Goal: Use online tool/utility: Utilize a website feature to perform a specific function

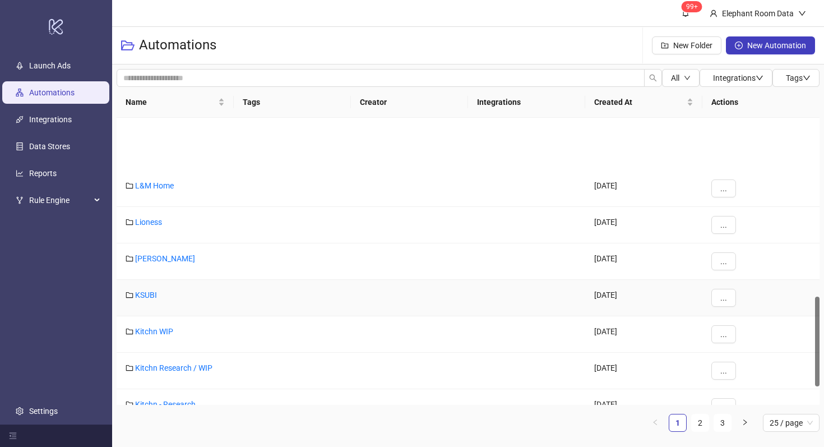
scroll to position [445, 0]
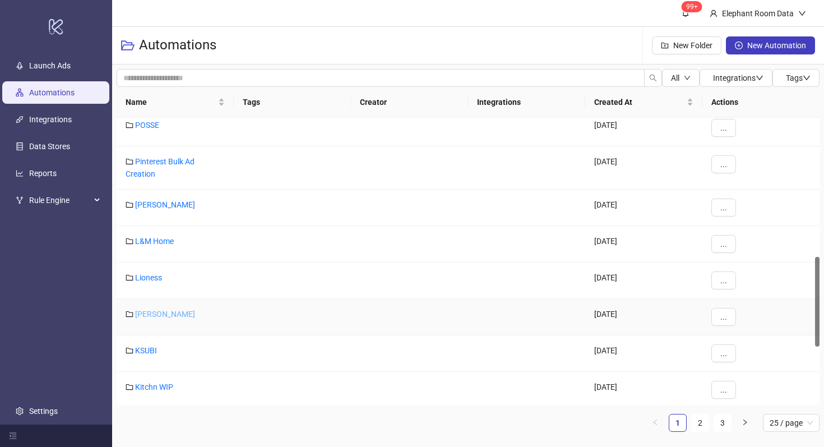
click at [150, 312] on link "[PERSON_NAME]" at bounding box center [165, 313] width 60 height 9
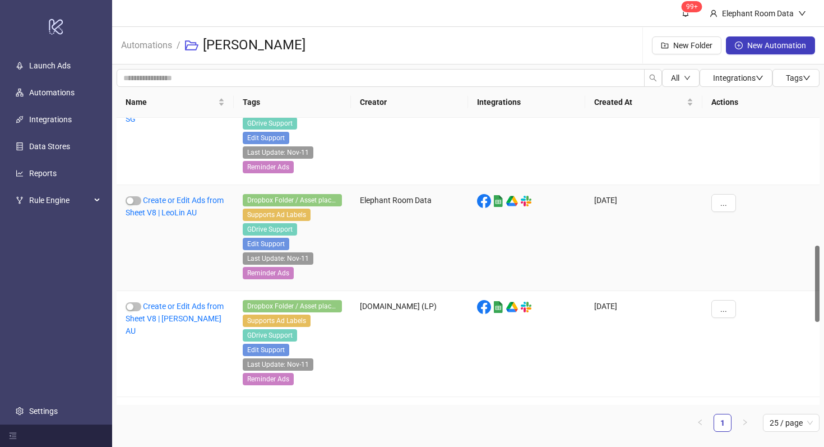
scroll to position [484, 0]
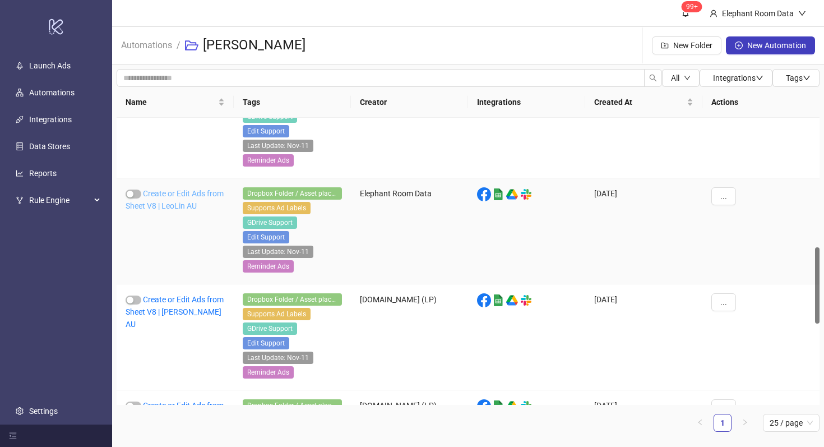
click at [179, 206] on link "Create or Edit Ads from Sheet V8 | LeoLin AU" at bounding box center [175, 199] width 98 height 21
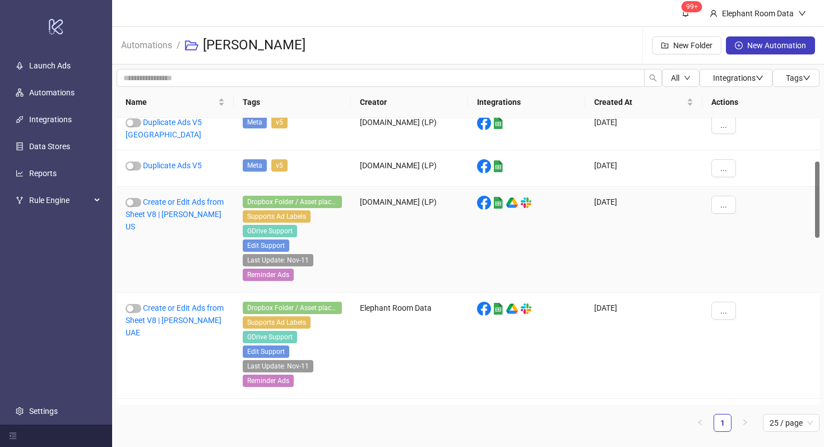
scroll to position [164, 0]
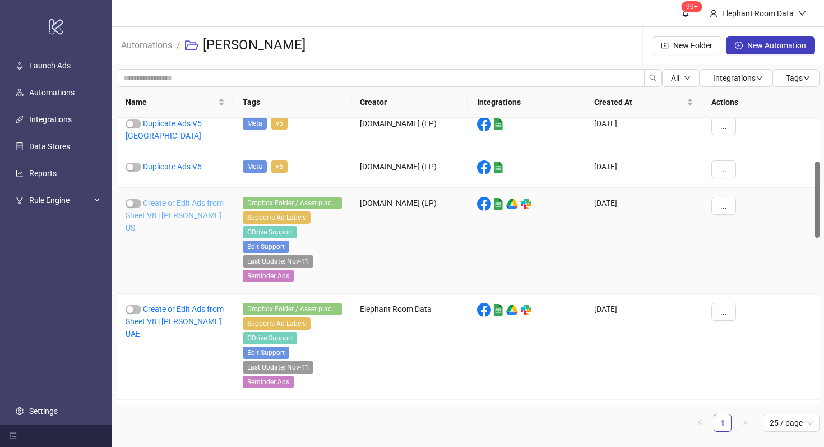
click at [182, 209] on link "Create or Edit Ads from Sheet V8 | Leo Lin US" at bounding box center [175, 215] width 98 height 34
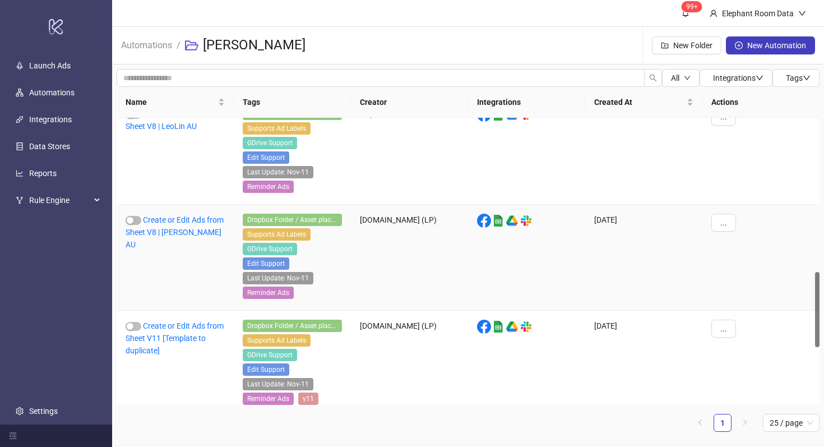
scroll to position [611, 0]
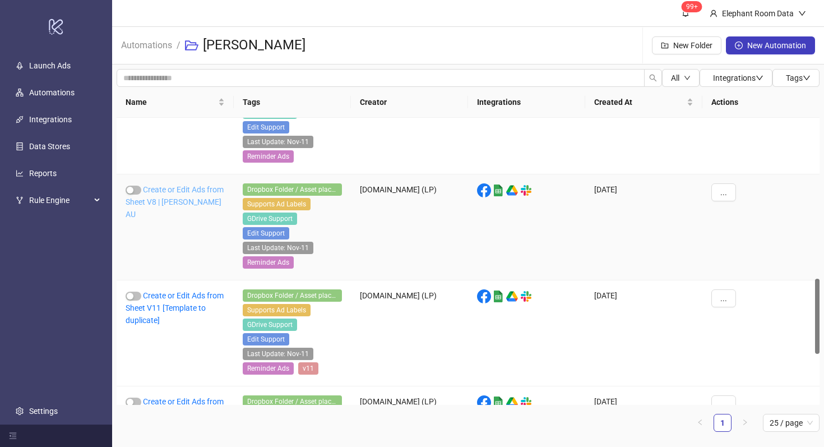
click at [189, 203] on link "Create or Edit Ads from Sheet V8 | Leo Lin AU" at bounding box center [175, 202] width 98 height 34
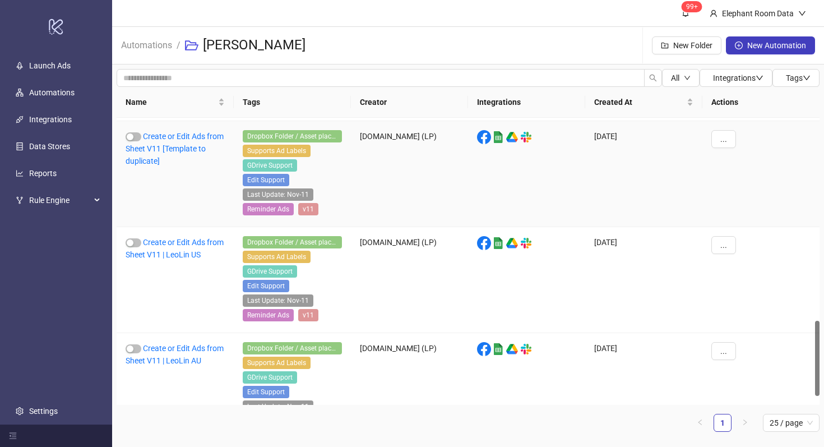
scroll to position [804, 0]
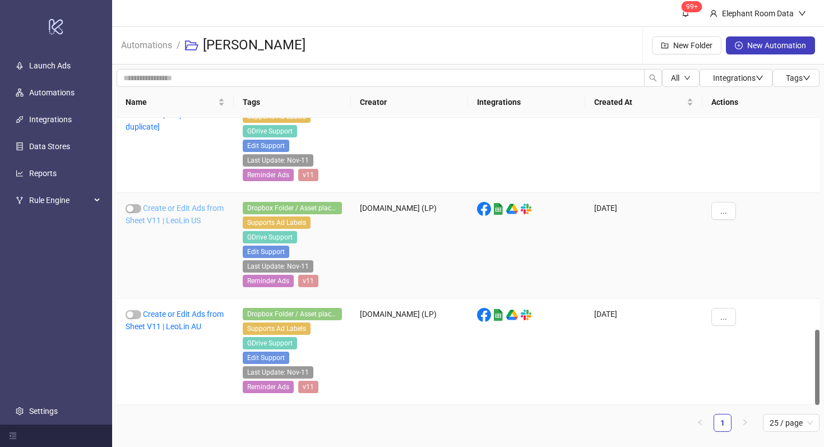
click at [177, 217] on link "Create or Edit Ads from Sheet V11 | LeoLin US" at bounding box center [175, 213] width 98 height 21
click at [179, 318] on div "Create or Edit Ads from Sheet V11 | LeoLin AU" at bounding box center [175, 352] width 117 height 106
click at [177, 317] on link "Create or Edit Ads from Sheet V11 | LeoLin AU" at bounding box center [175, 319] width 98 height 21
click at [189, 224] on link "Create or Edit Ads from Sheet V11 | LeoLin US" at bounding box center [175, 213] width 98 height 21
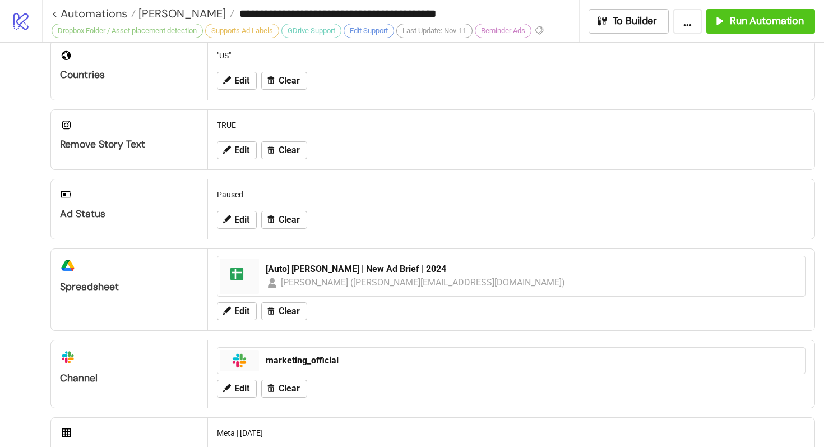
scroll to position [241, 0]
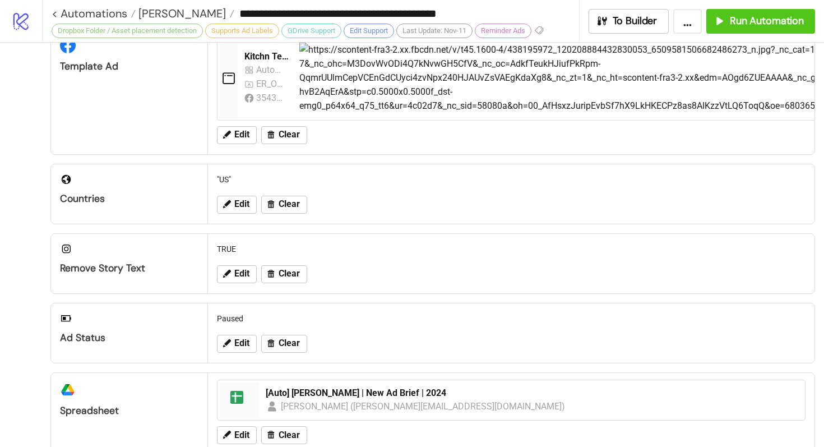
click at [754, 35] on div "**********" at bounding box center [433, 21] width 782 height 42
click at [754, 19] on span "Run Automation" at bounding box center [767, 21] width 74 height 13
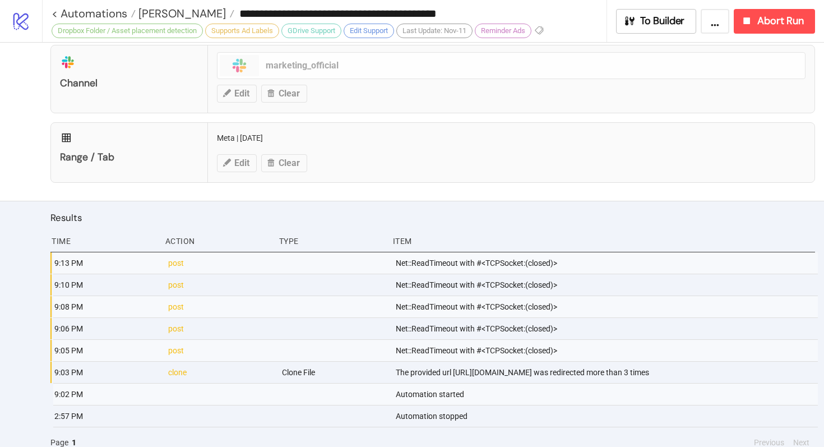
scroll to position [683, 0]
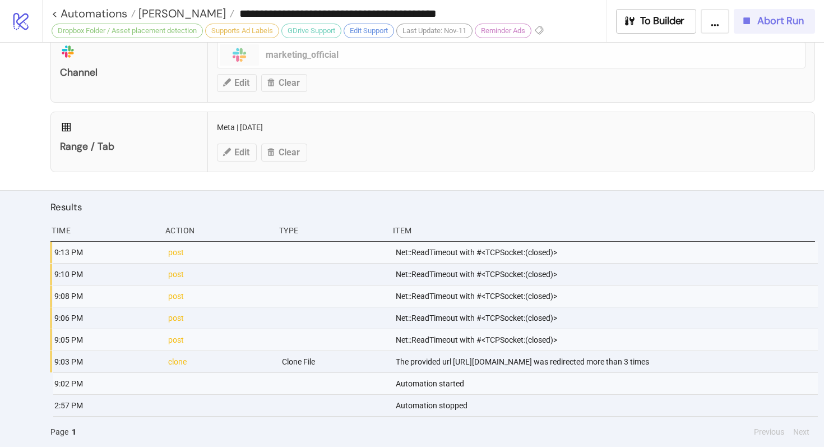
click at [754, 11] on button "Abort Run" at bounding box center [774, 21] width 81 height 25
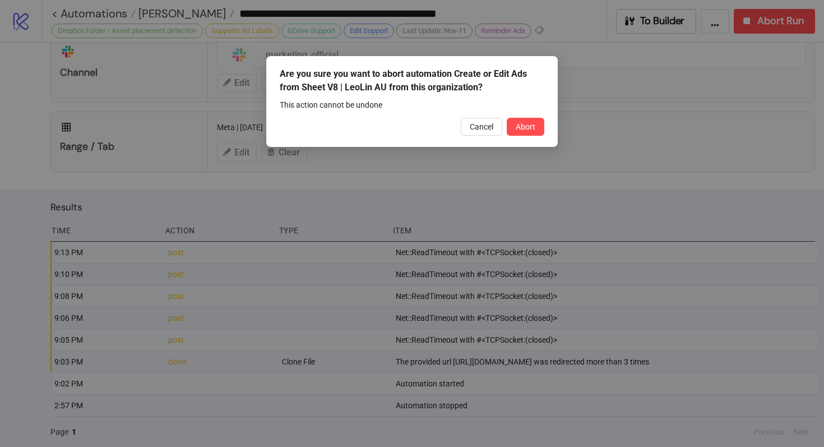
click at [534, 137] on div "Are you sure you want to abort automation Create or Edit Ads from Sheet V8 | Le…" at bounding box center [411, 101] width 291 height 91
click at [527, 127] on span "Abort" at bounding box center [526, 126] width 20 height 9
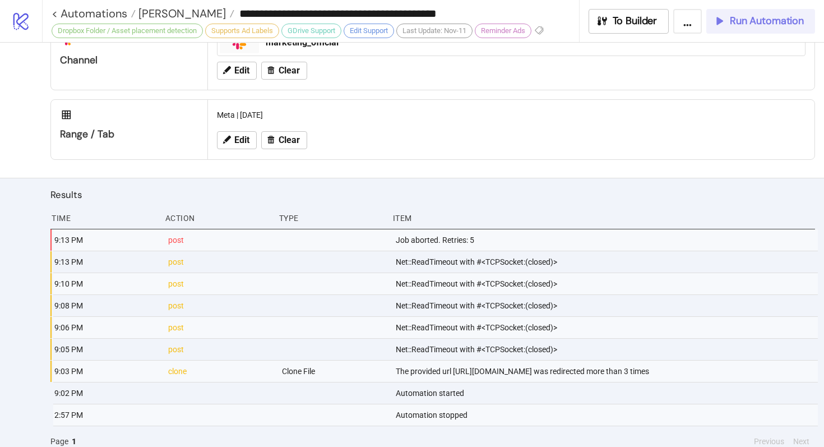
click at [752, 26] on span "Run Automation" at bounding box center [767, 21] width 74 height 13
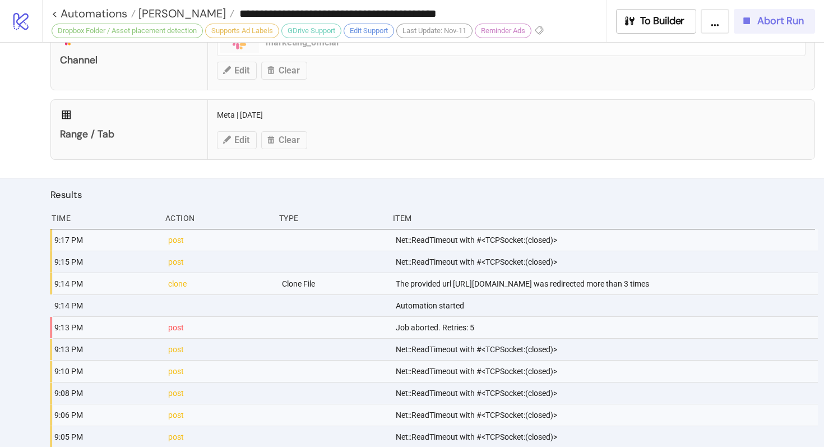
click at [802, 22] on span "Abort Run" at bounding box center [780, 21] width 47 height 13
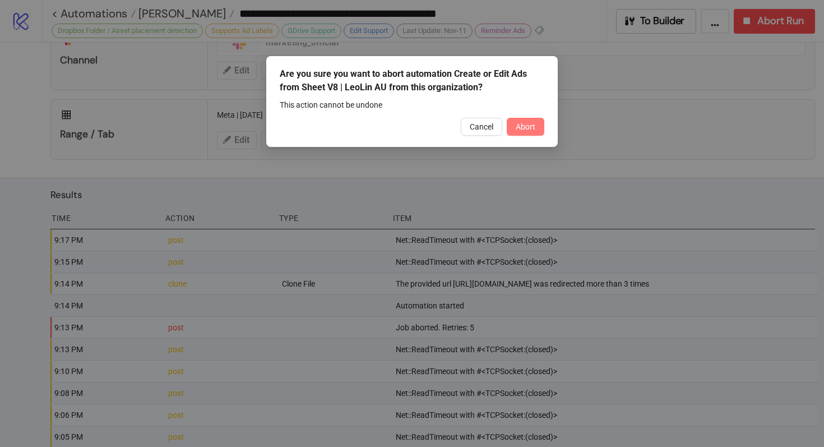
click at [533, 127] on span "Abort" at bounding box center [526, 126] width 20 height 9
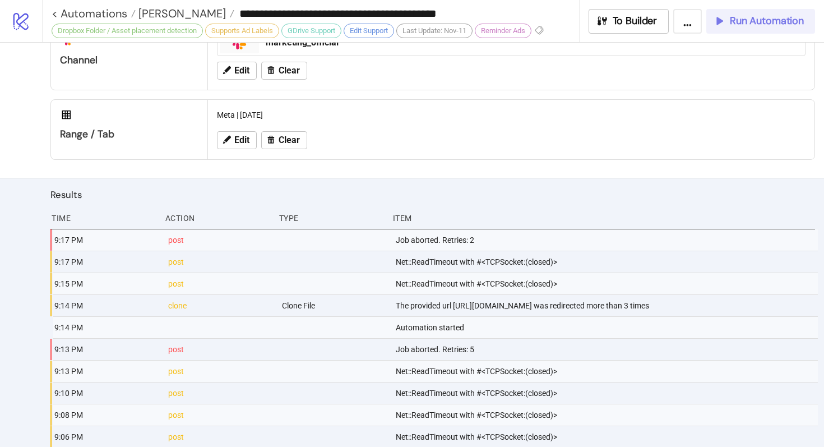
click at [744, 23] on span "Run Automation" at bounding box center [767, 21] width 74 height 13
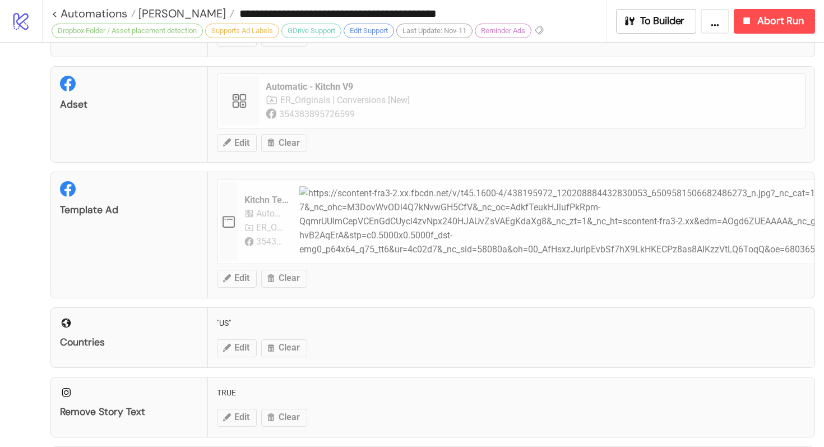
scroll to position [0, 0]
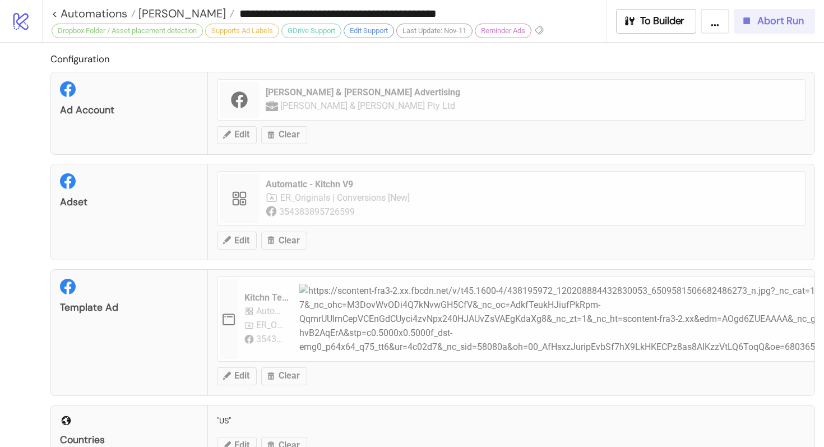
click at [758, 25] on span "Abort Run" at bounding box center [780, 21] width 47 height 13
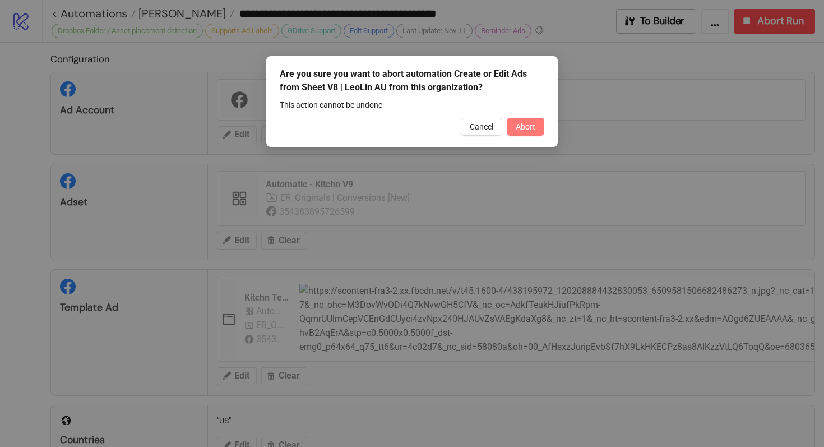
click at [526, 132] on button "Abort" at bounding box center [526, 127] width 38 height 18
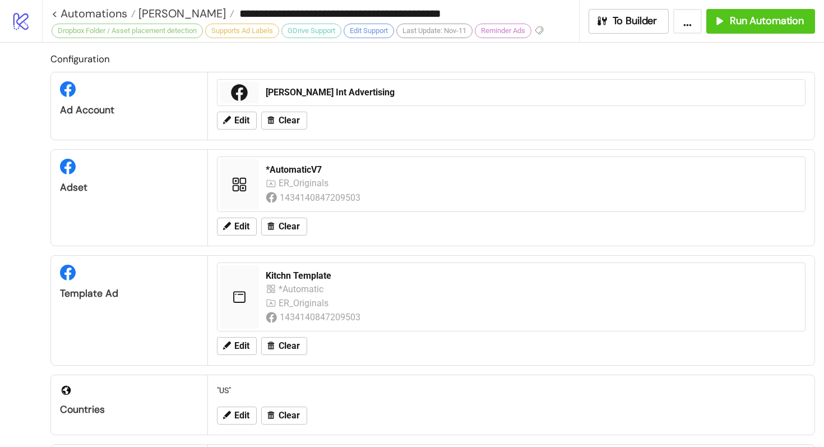
scroll to position [19, 0]
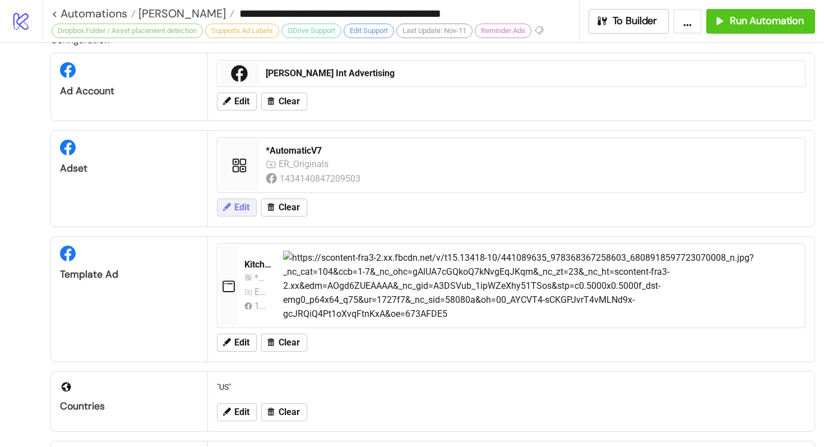
click at [249, 207] on span "Edit" at bounding box center [241, 207] width 15 height 10
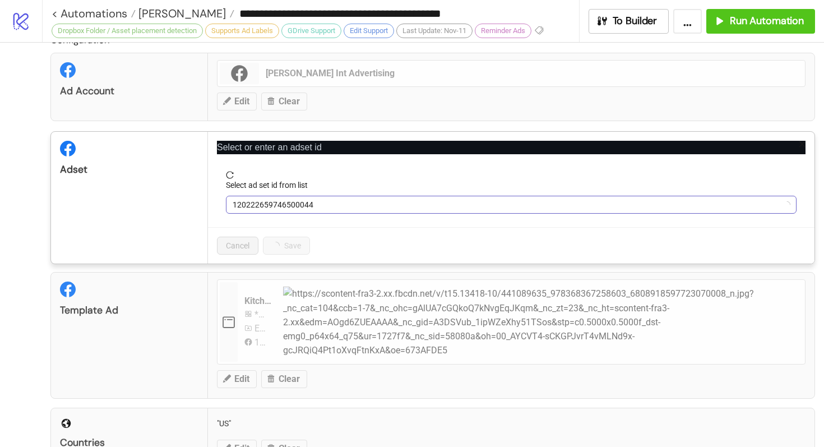
click at [293, 205] on span "120222659746500044" at bounding box center [511, 204] width 557 height 17
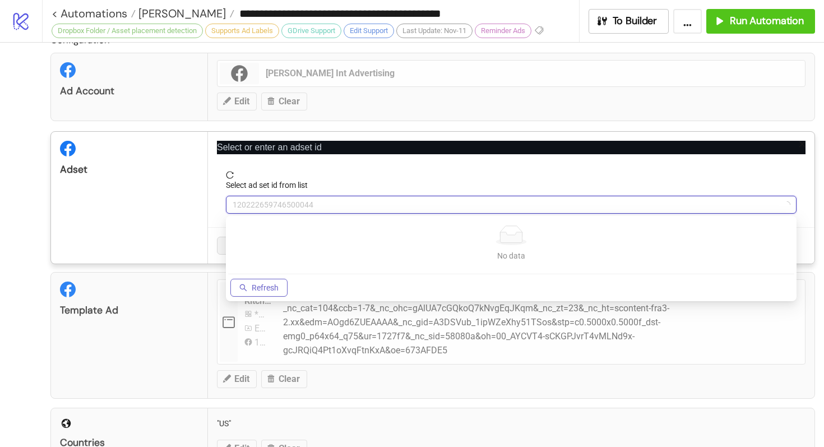
click at [268, 284] on span "Refresh" at bounding box center [265, 287] width 27 height 9
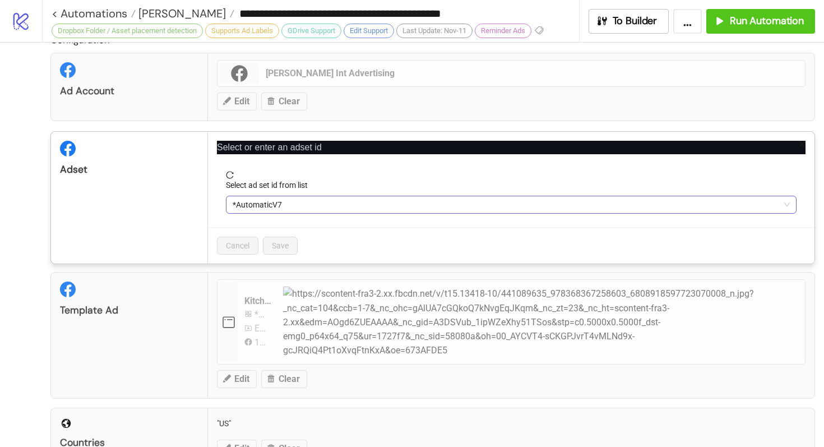
click at [314, 203] on span "*AutomaticV7" at bounding box center [511, 204] width 557 height 17
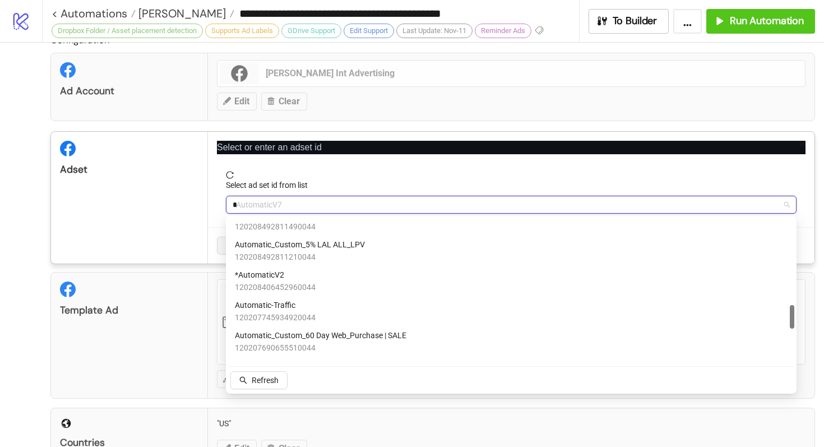
scroll to position [0, 0]
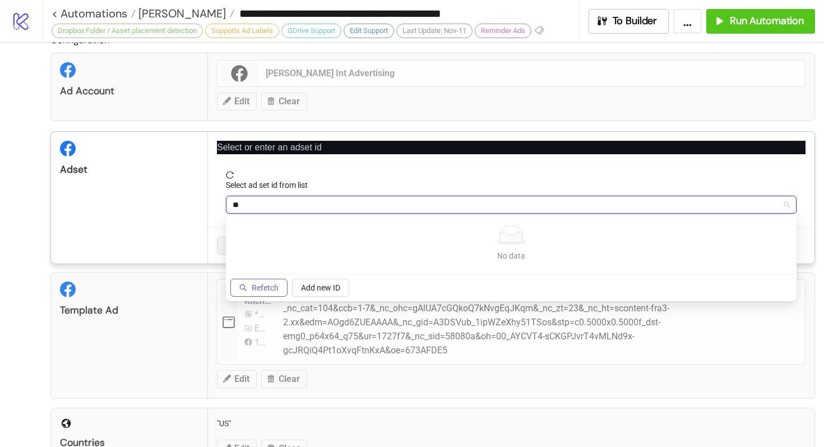
type input "**"
click at [268, 285] on span "Refetch" at bounding box center [265, 287] width 27 height 9
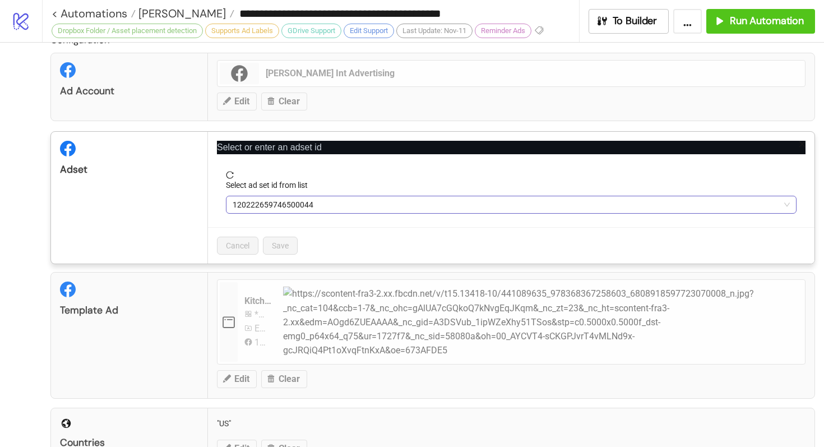
click at [295, 210] on span "120222659746500044" at bounding box center [511, 204] width 557 height 17
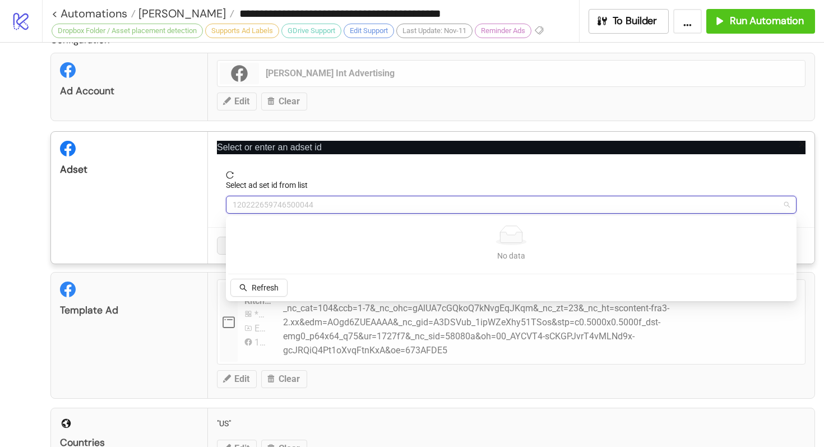
click at [325, 163] on div "Select or enter an adset id Select ad set id from list 120222659746500044 Cance…" at bounding box center [511, 198] width 606 height 132
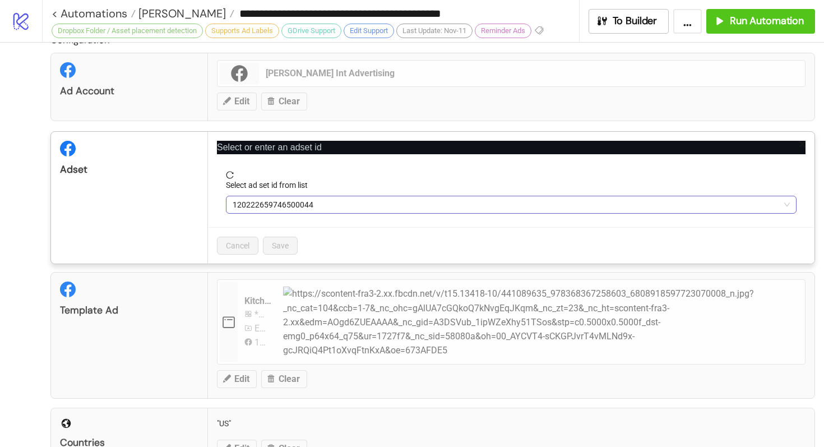
click at [285, 196] on span "120222659746500044" at bounding box center [511, 204] width 557 height 17
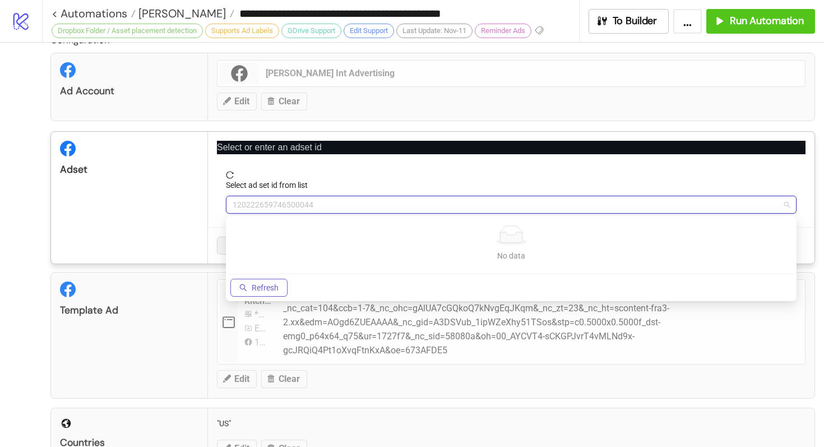
click at [253, 290] on span "Refresh" at bounding box center [265, 287] width 27 height 9
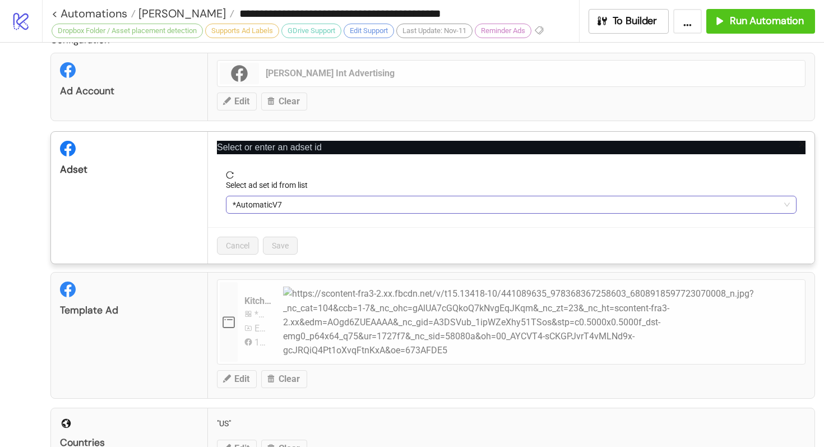
click at [298, 199] on span "*AutomaticV7" at bounding box center [511, 204] width 557 height 17
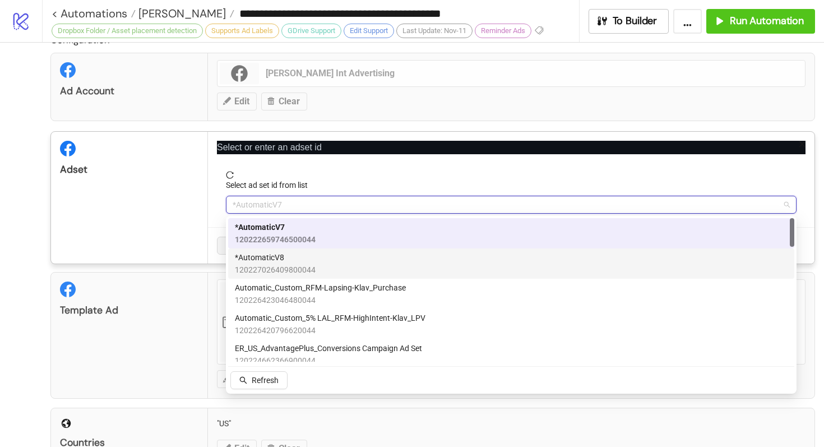
click at [289, 270] on span "120227026409800044" at bounding box center [275, 269] width 81 height 12
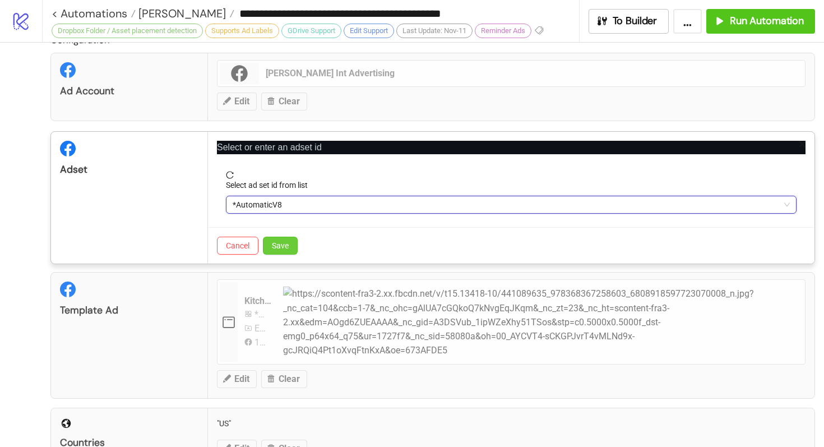
click at [283, 241] on span "Save" at bounding box center [280, 245] width 17 height 9
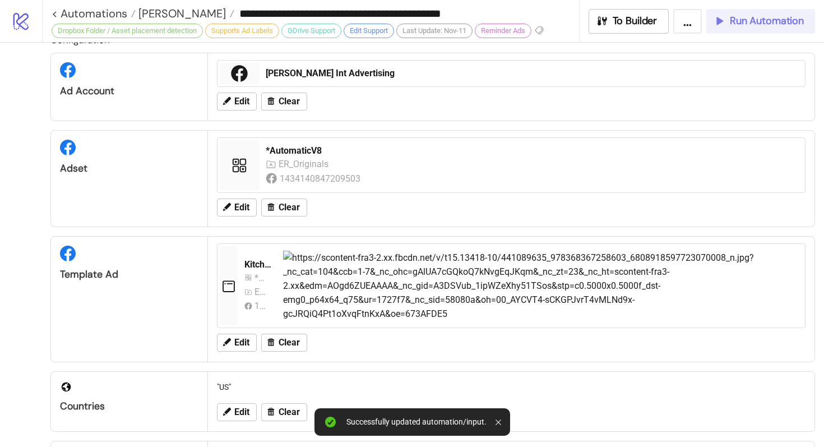
click at [776, 20] on span "Run Automation" at bounding box center [767, 21] width 74 height 13
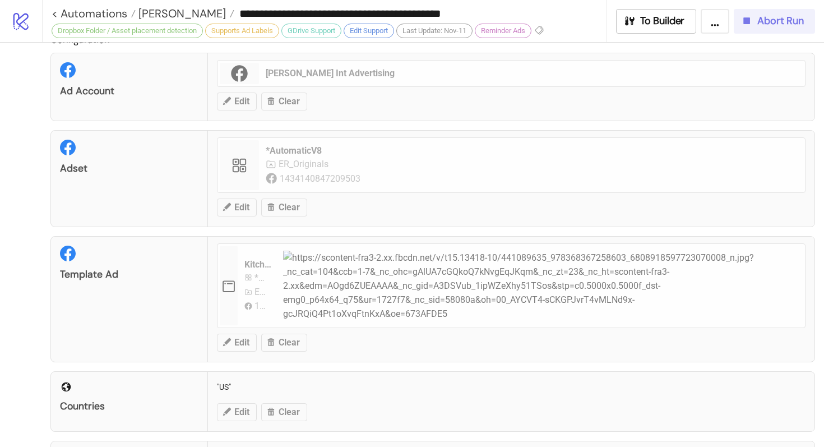
click at [777, 18] on span "Abort Run" at bounding box center [780, 21] width 47 height 13
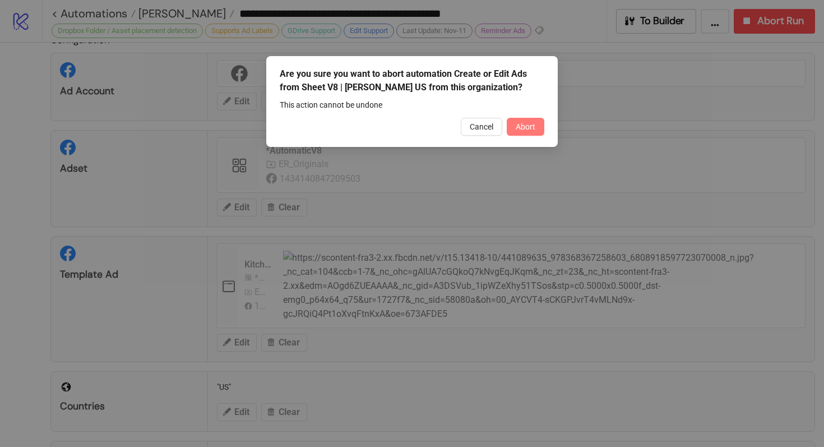
click at [521, 127] on span "Abort" at bounding box center [526, 126] width 20 height 9
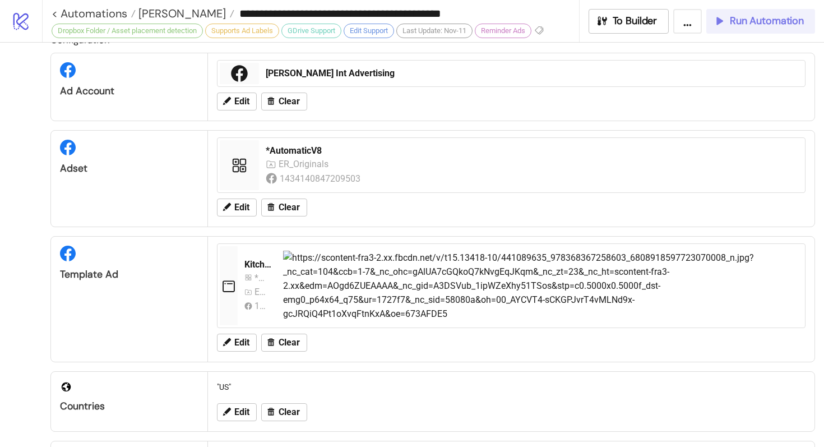
click at [772, 23] on span "Run Automation" at bounding box center [767, 21] width 74 height 13
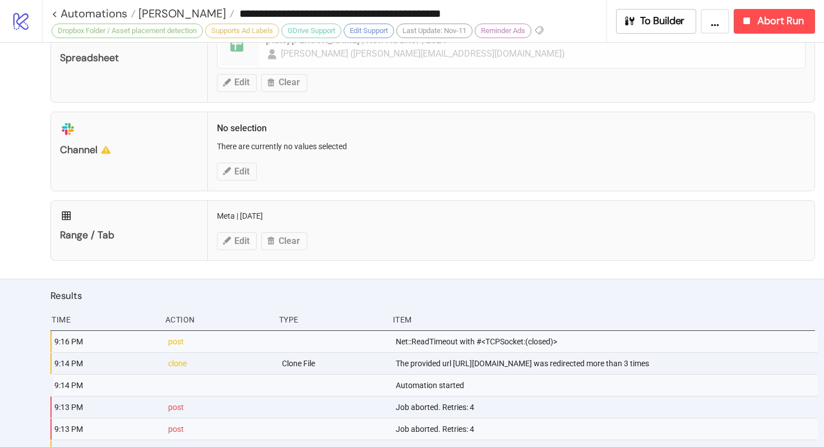
scroll to position [780, 0]
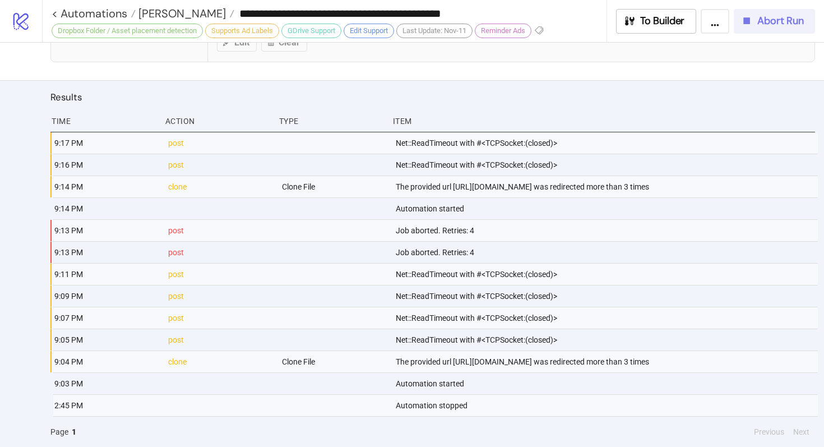
click at [790, 30] on button "Abort Run" at bounding box center [774, 21] width 81 height 25
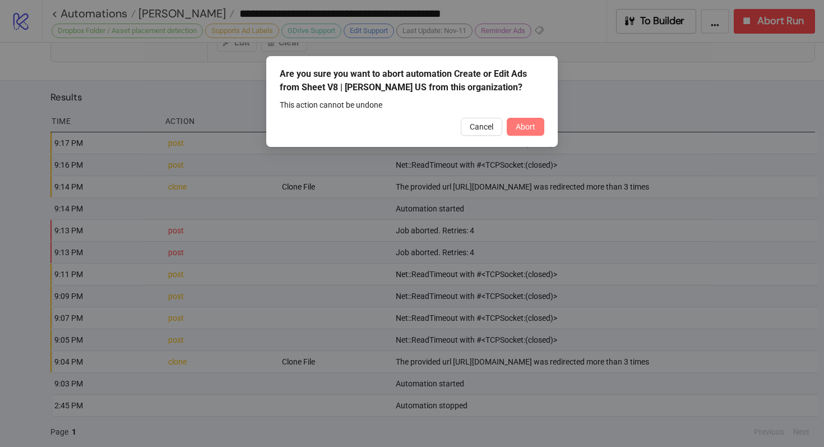
click at [527, 127] on span "Abort" at bounding box center [526, 126] width 20 height 9
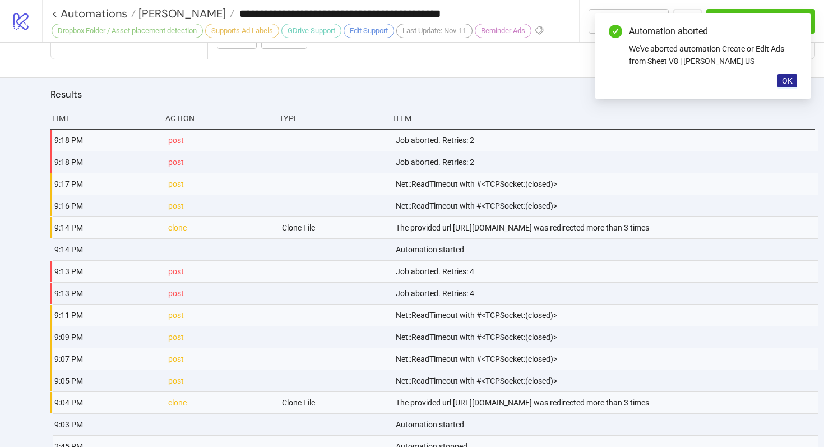
click at [783, 77] on span "OK" at bounding box center [787, 80] width 11 height 9
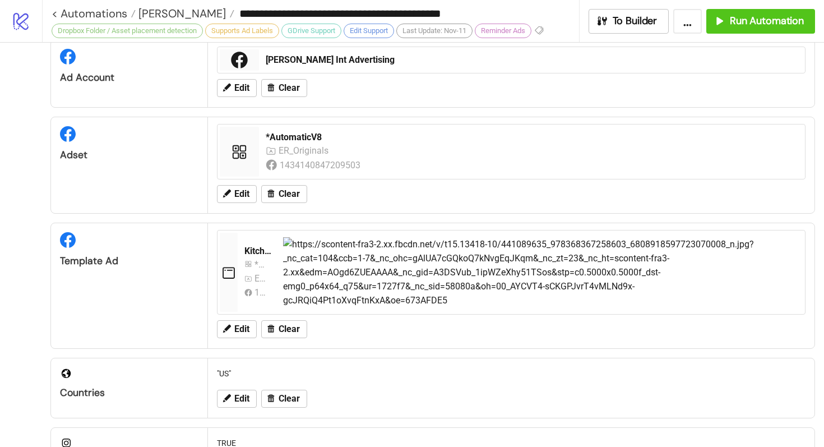
scroll to position [0, 0]
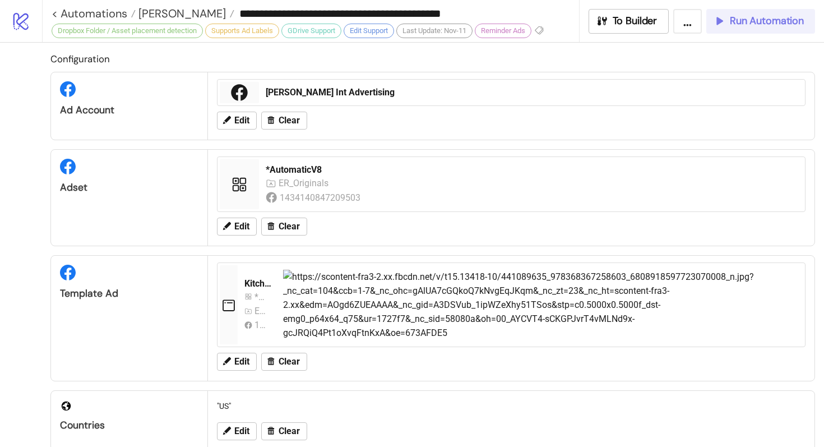
click at [799, 17] on span "Run Automation" at bounding box center [767, 21] width 74 height 13
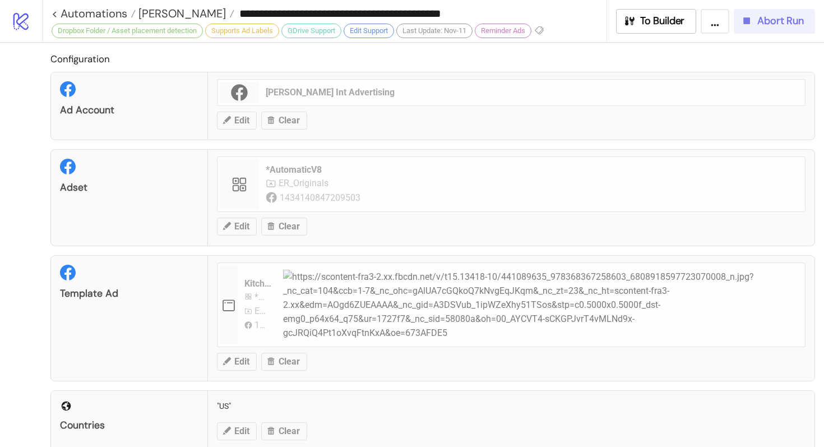
click at [767, 17] on span "Abort Run" at bounding box center [780, 21] width 47 height 13
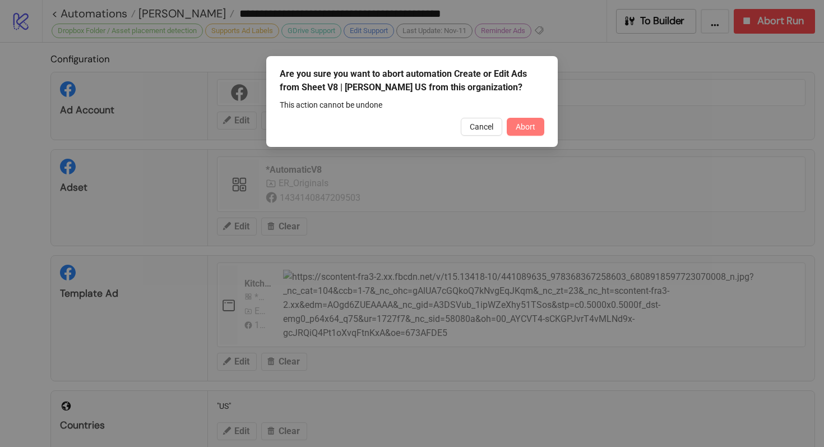
click at [532, 128] on span "Abort" at bounding box center [526, 126] width 20 height 9
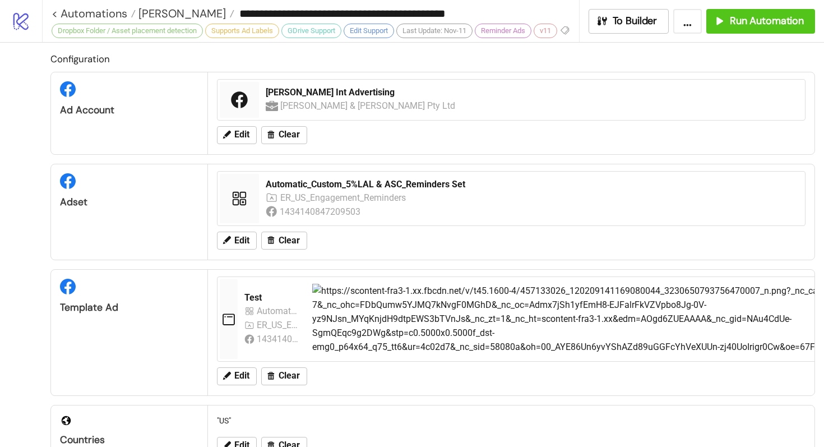
scroll to position [3, 0]
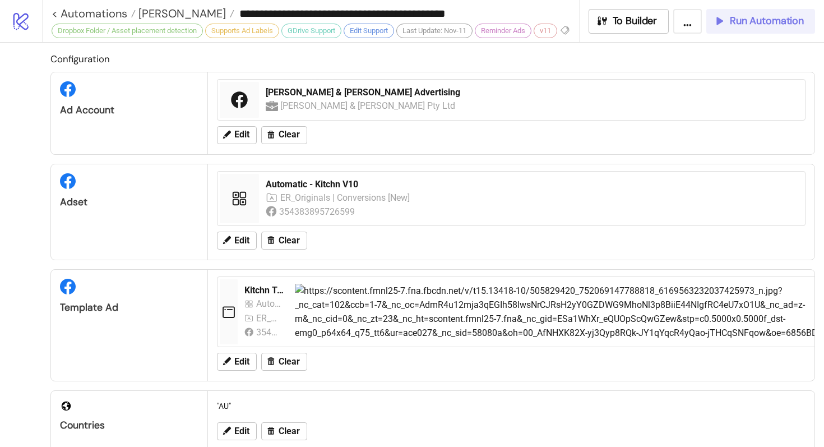
click at [739, 28] on button "Run Automation" at bounding box center [760, 21] width 109 height 25
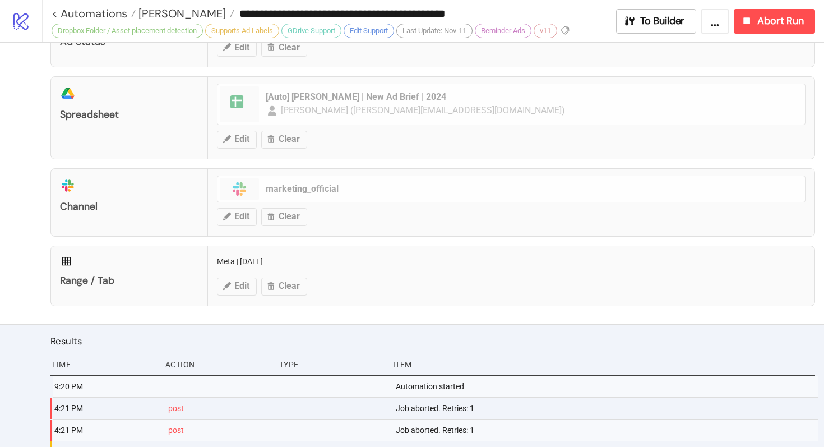
scroll to position [603, 0]
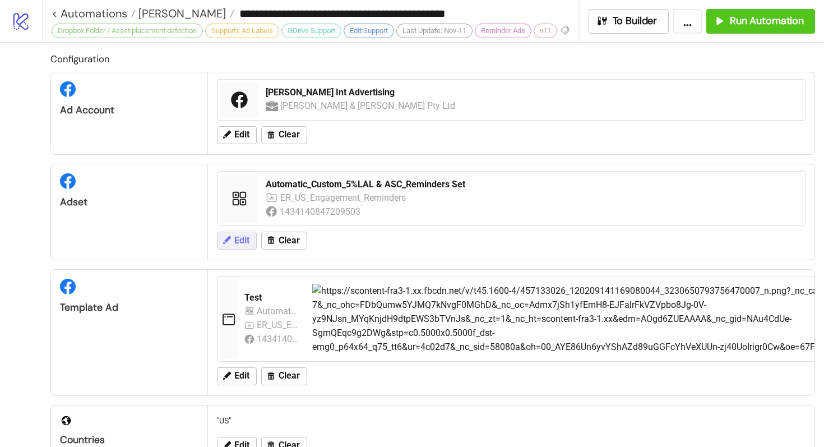
click at [249, 244] on button "Edit" at bounding box center [237, 240] width 40 height 18
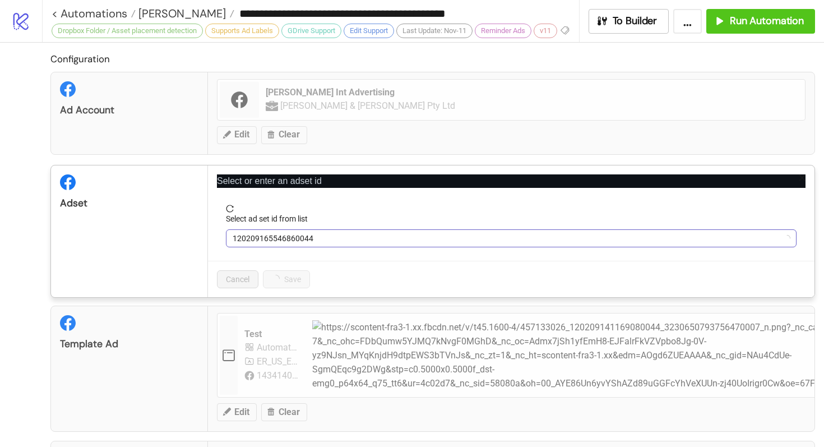
click at [290, 241] on span "120209165546860044" at bounding box center [511, 238] width 557 height 17
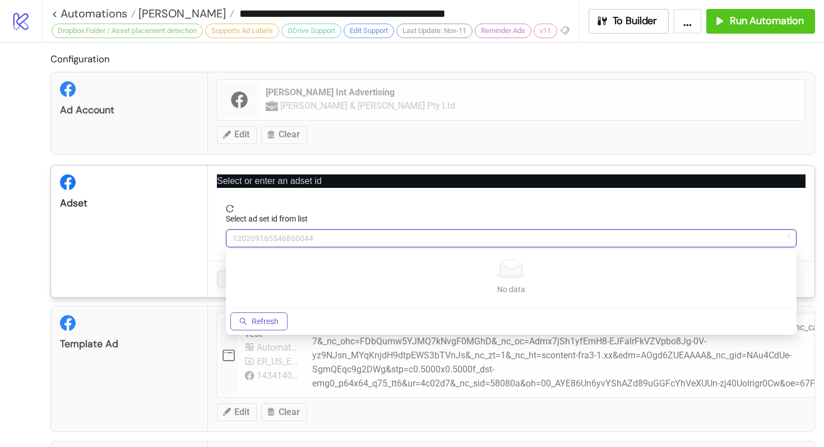
click at [251, 322] on button "Refresh" at bounding box center [258, 321] width 57 height 18
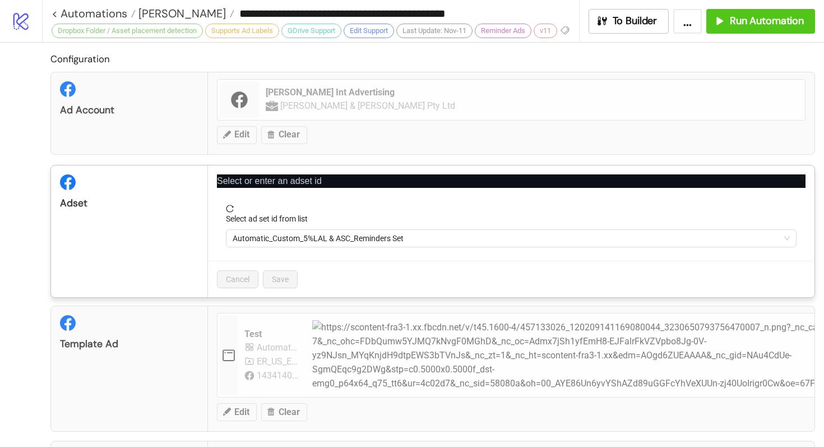
click at [331, 240] on span "Automatic_Custom_5%LAL & ASC_Reminders Set" at bounding box center [511, 238] width 557 height 17
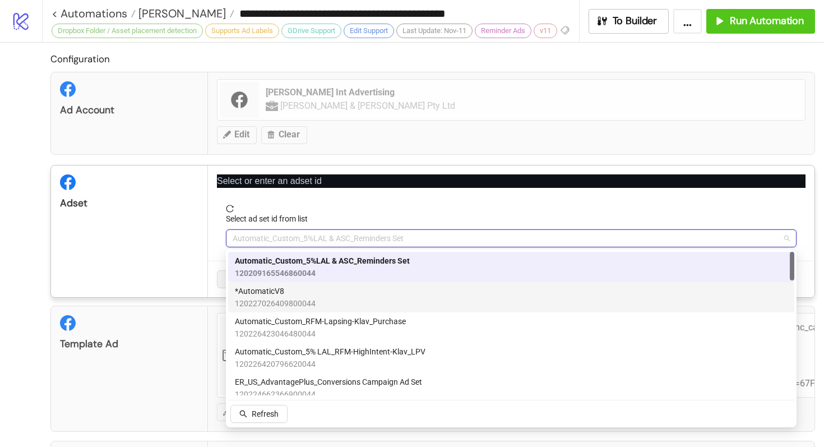
click at [310, 295] on span "*AutomaticV8" at bounding box center [275, 291] width 81 height 12
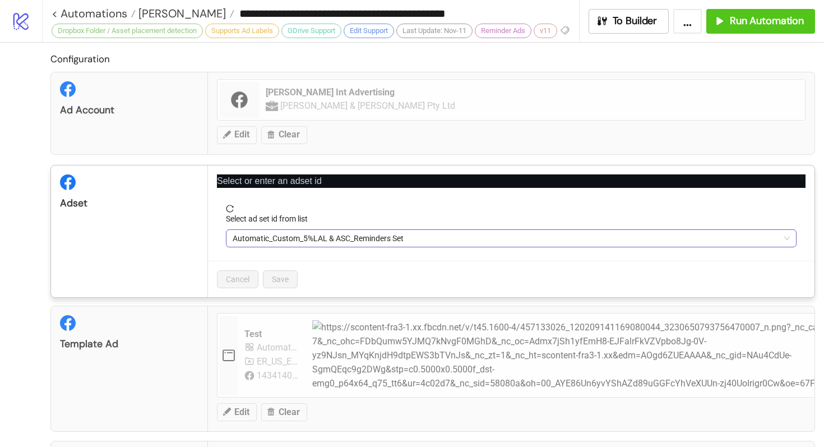
click at [300, 240] on span "Automatic_Custom_5%LAL & ASC_Reminders Set" at bounding box center [511, 238] width 557 height 17
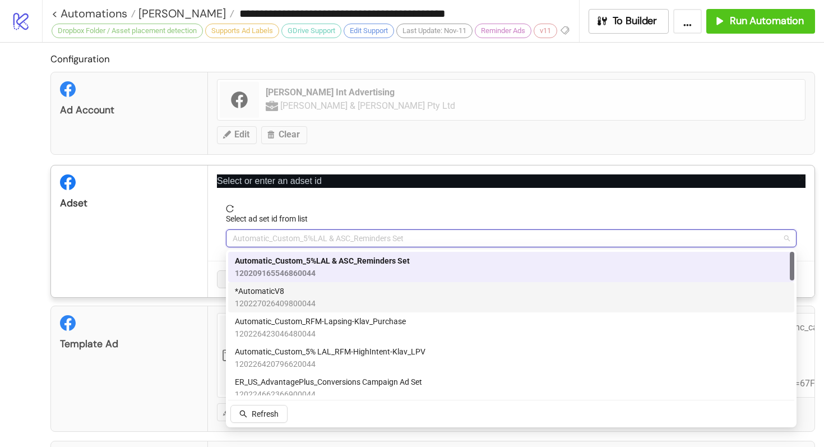
click at [298, 294] on span "*AutomaticV8" at bounding box center [275, 291] width 81 height 12
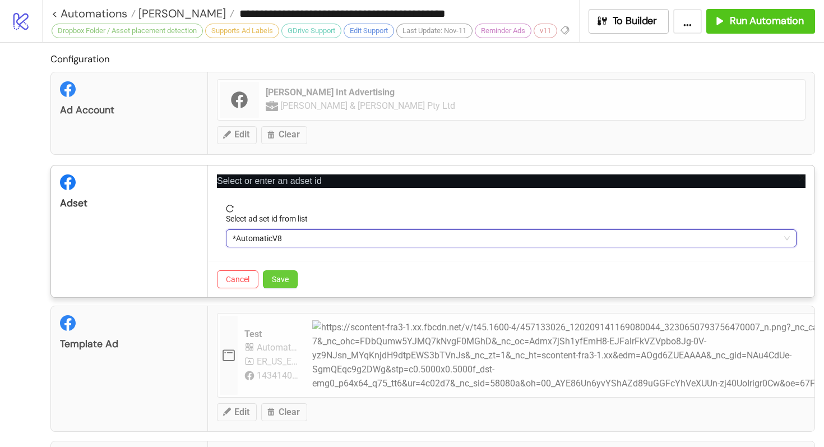
click at [282, 277] on span "Save" at bounding box center [280, 279] width 17 height 9
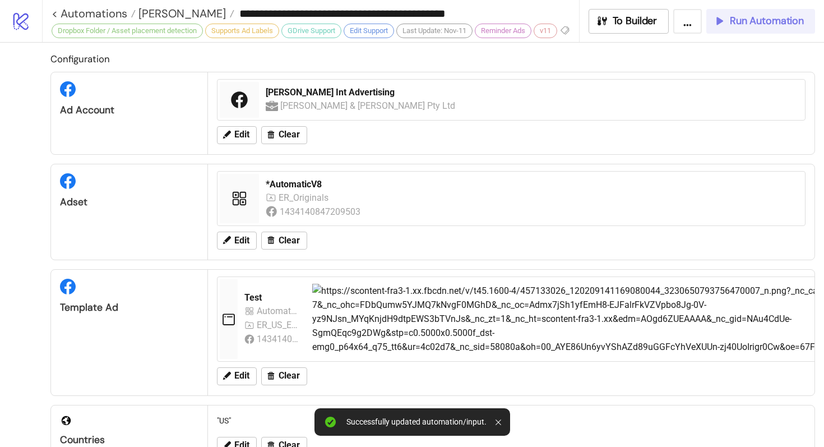
click at [748, 26] on span "Run Automation" at bounding box center [767, 21] width 74 height 13
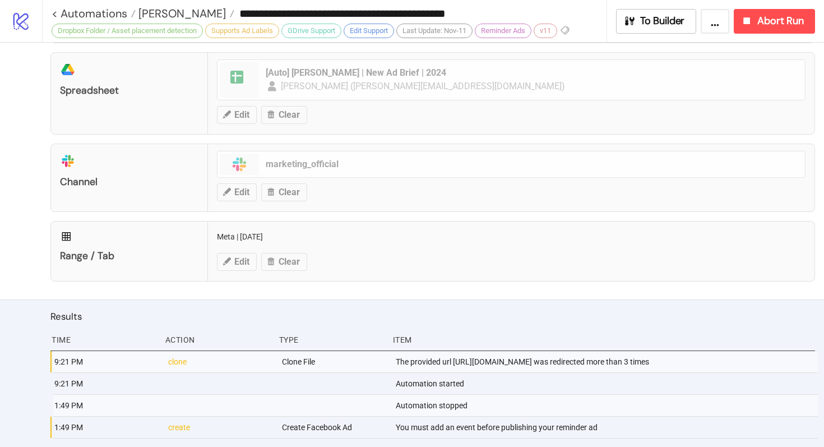
scroll to position [595, 0]
